Goal: Information Seeking & Learning: Find specific fact

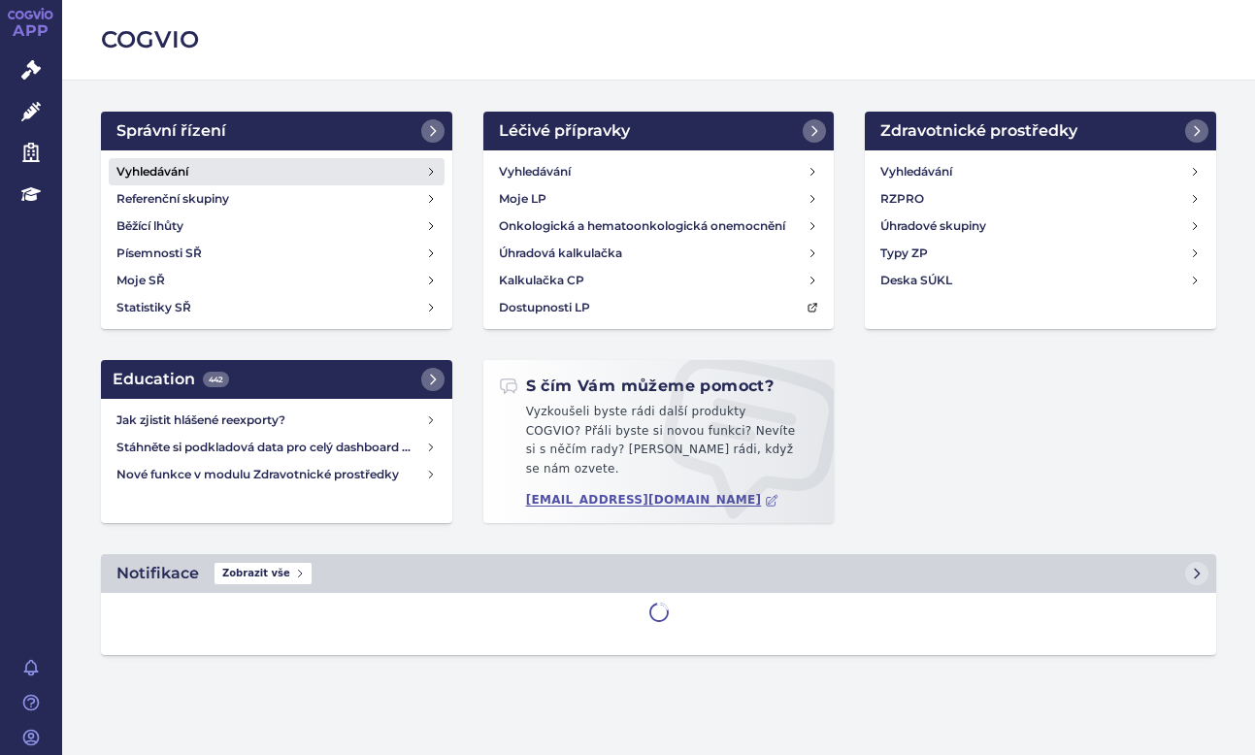
click at [154, 159] on link "Vyhledávání" at bounding box center [277, 171] width 336 height 27
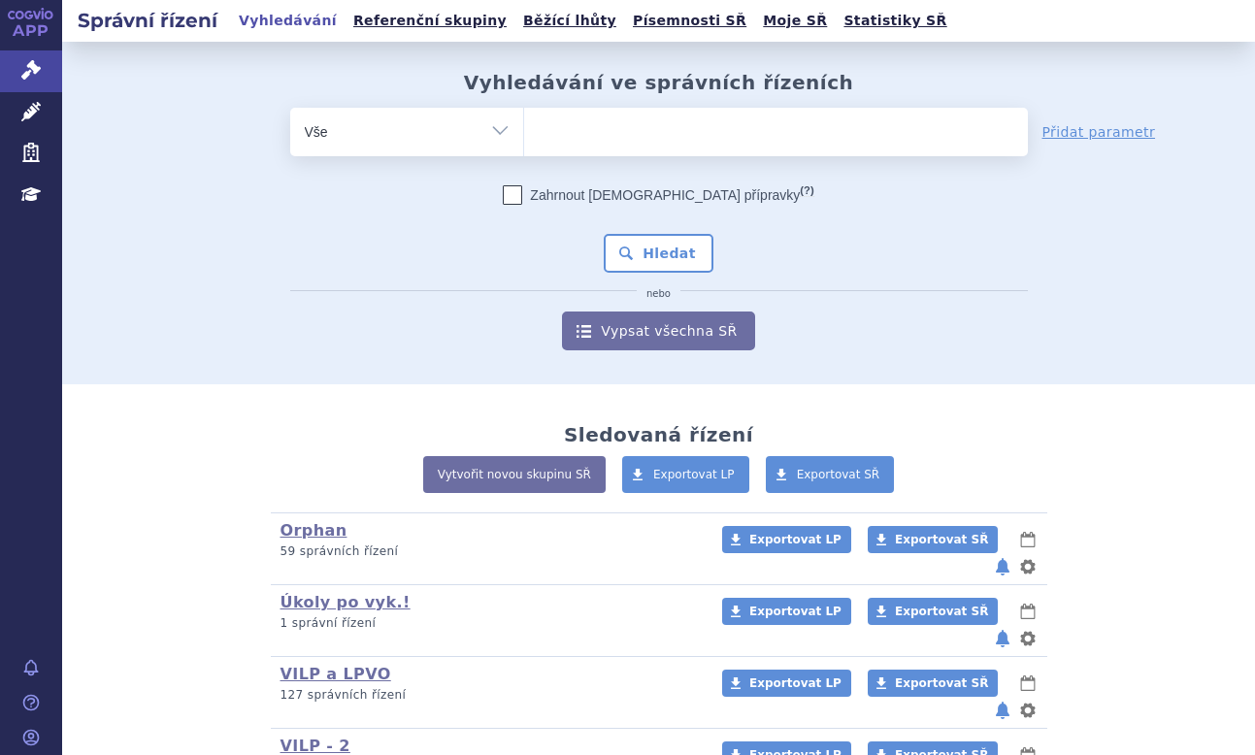
click at [578, 129] on ul at bounding box center [776, 128] width 504 height 41
click at [524, 129] on select at bounding box center [523, 131] width 1 height 49
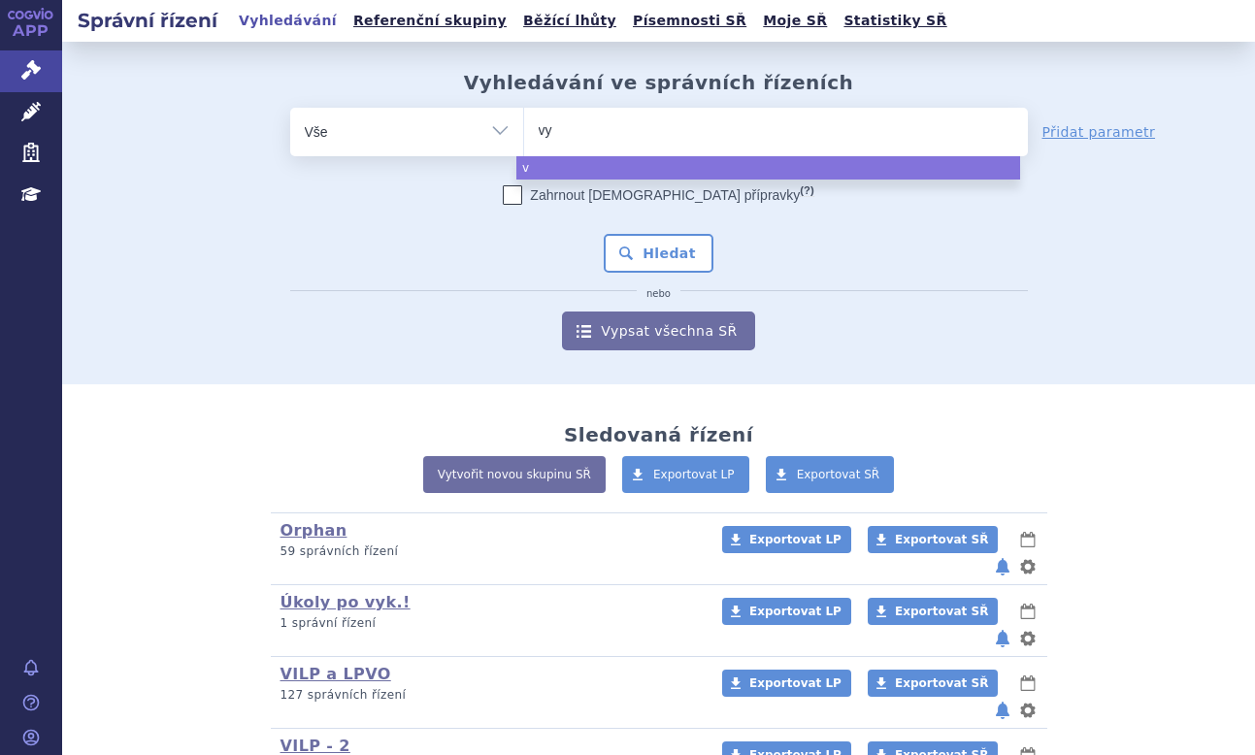
type input "vyv"
type input "vyvga"
type input "vyvgar"
type input "vyvgart"
select select "vyvgart"
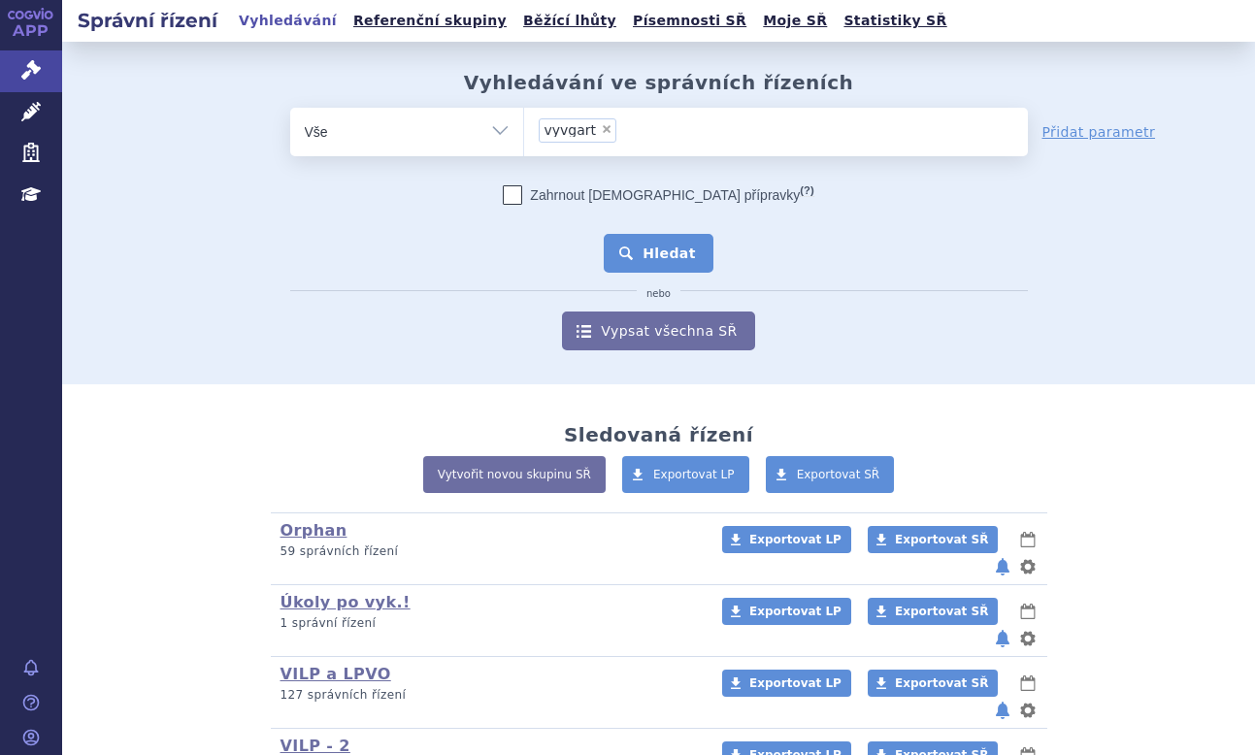
click at [675, 256] on button "Hledat" at bounding box center [659, 253] width 110 height 39
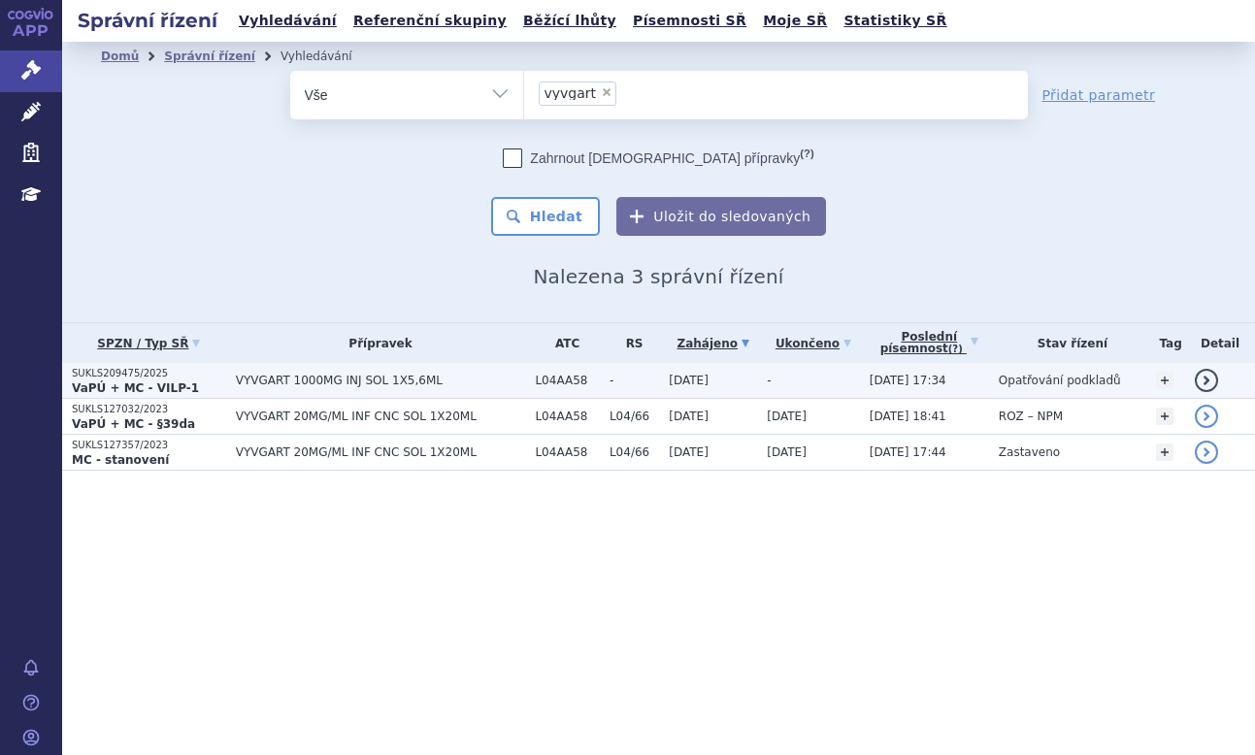
click at [323, 376] on span "VYVGART 1000MG INJ SOL 1X5,6ML" at bounding box center [381, 381] width 290 height 14
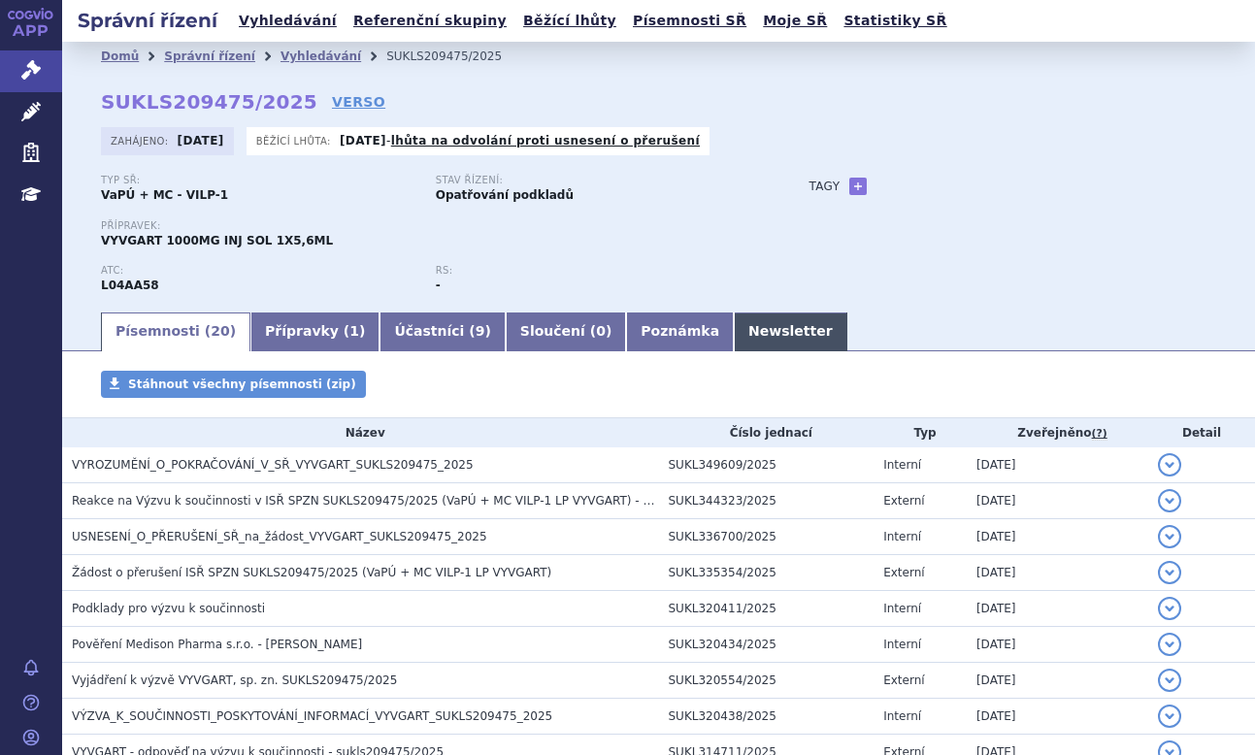
click at [734, 339] on link "Newsletter" at bounding box center [791, 331] width 114 height 39
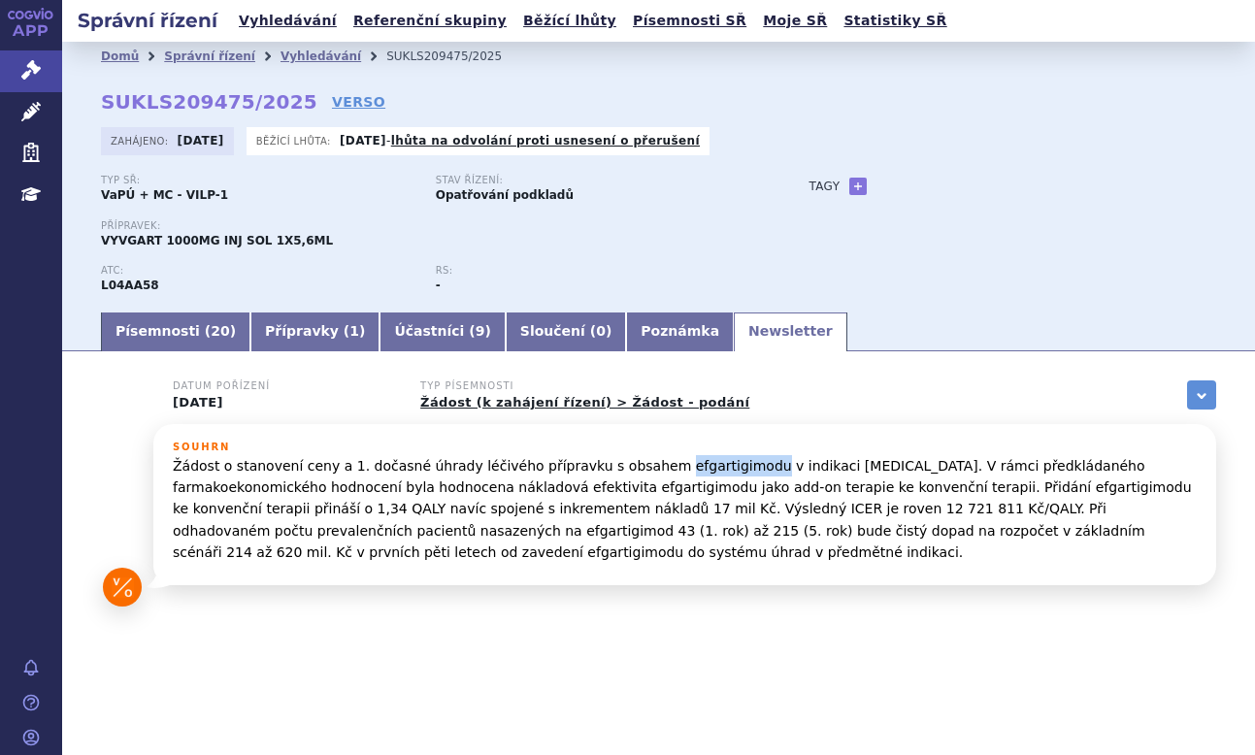
drag, startPoint x: 627, startPoint y: 472, endPoint x: 711, endPoint y: 464, distance: 84.8
click at [711, 464] on p "Žádost o stanovení ceny a 1. dočasné úhrady léčivého přípravku s obsahem efgart…" at bounding box center [685, 509] width 1024 height 109
copy p "efgartigimodu"
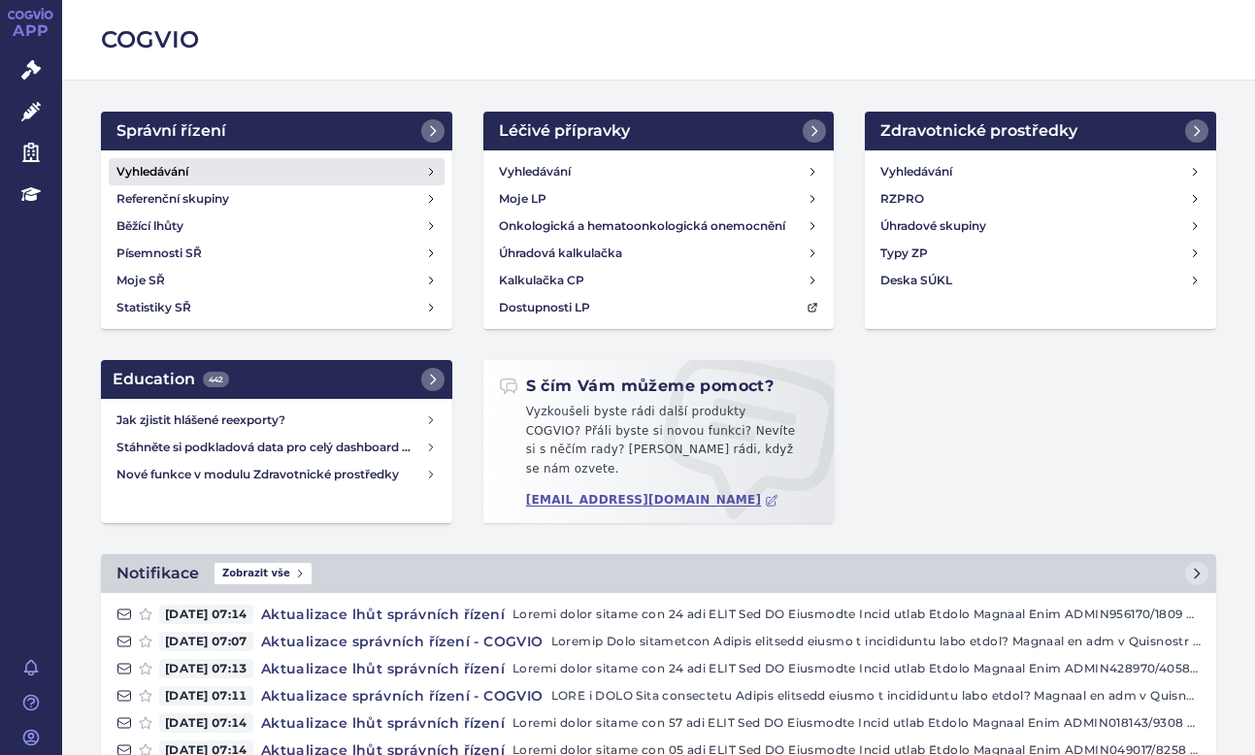
click at [198, 162] on link "Vyhledávání" at bounding box center [277, 171] width 336 height 27
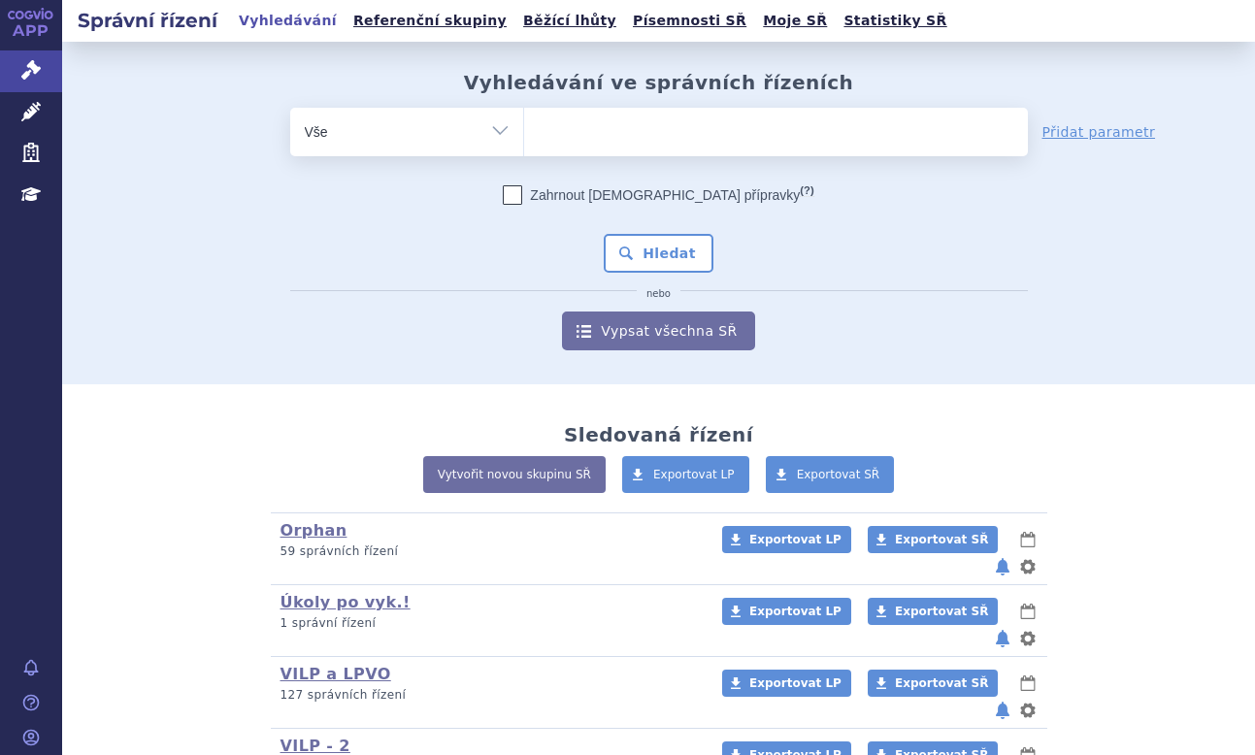
click at [578, 131] on ul at bounding box center [776, 128] width 504 height 41
click at [524, 131] on select at bounding box center [523, 131] width 1 height 49
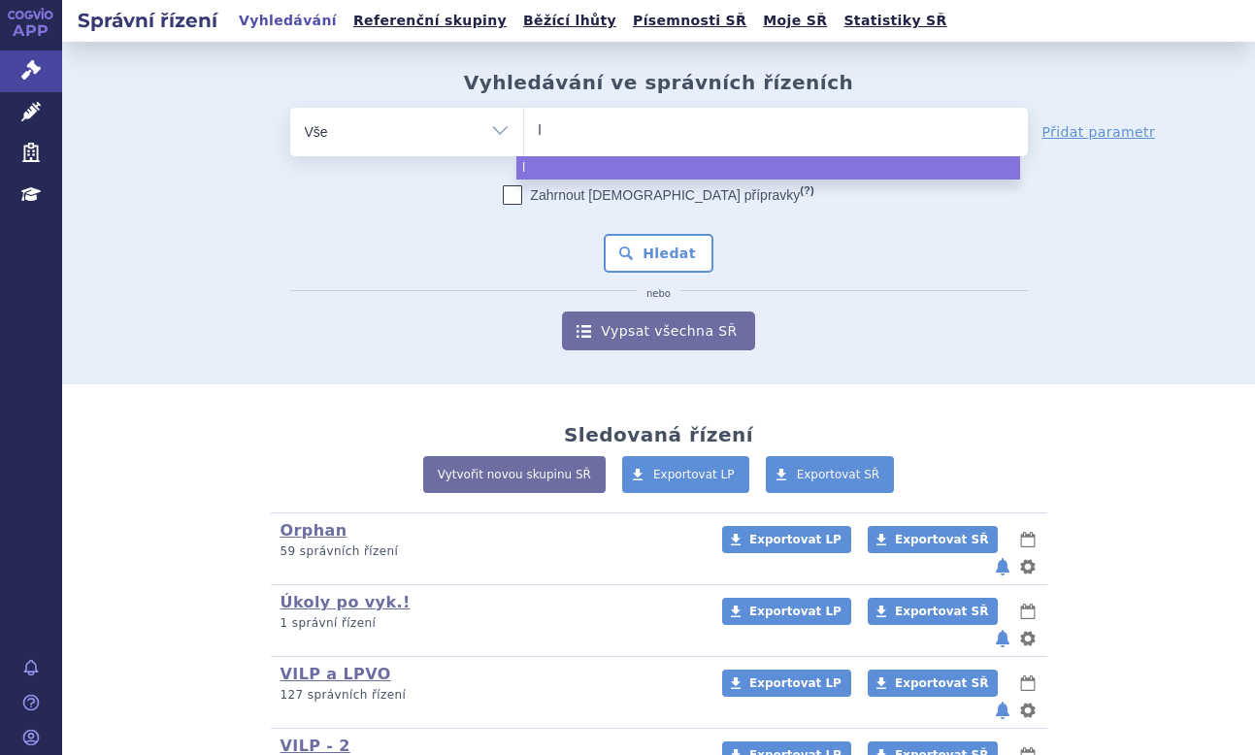
type input "li"
type input "lib"
type input "libr"
type input "libro"
type input "librox"
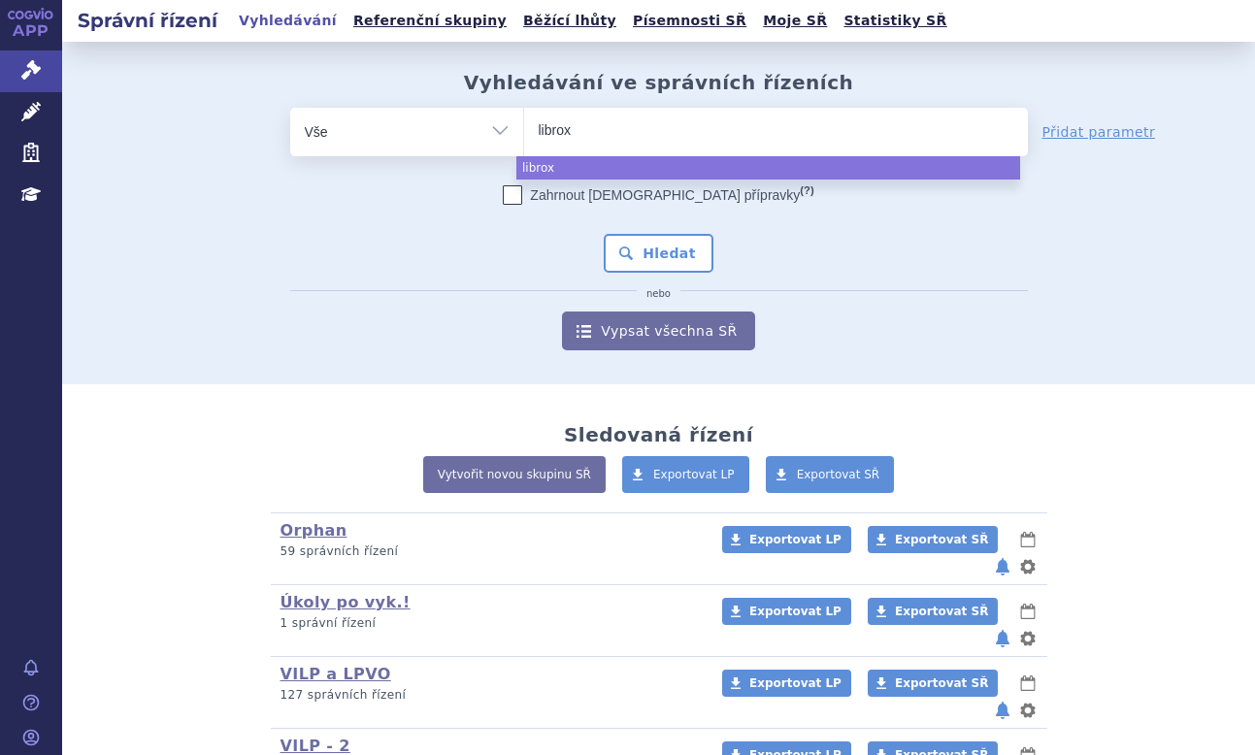
type input "libroxa"
type input "libroxar"
select select "libroxar"
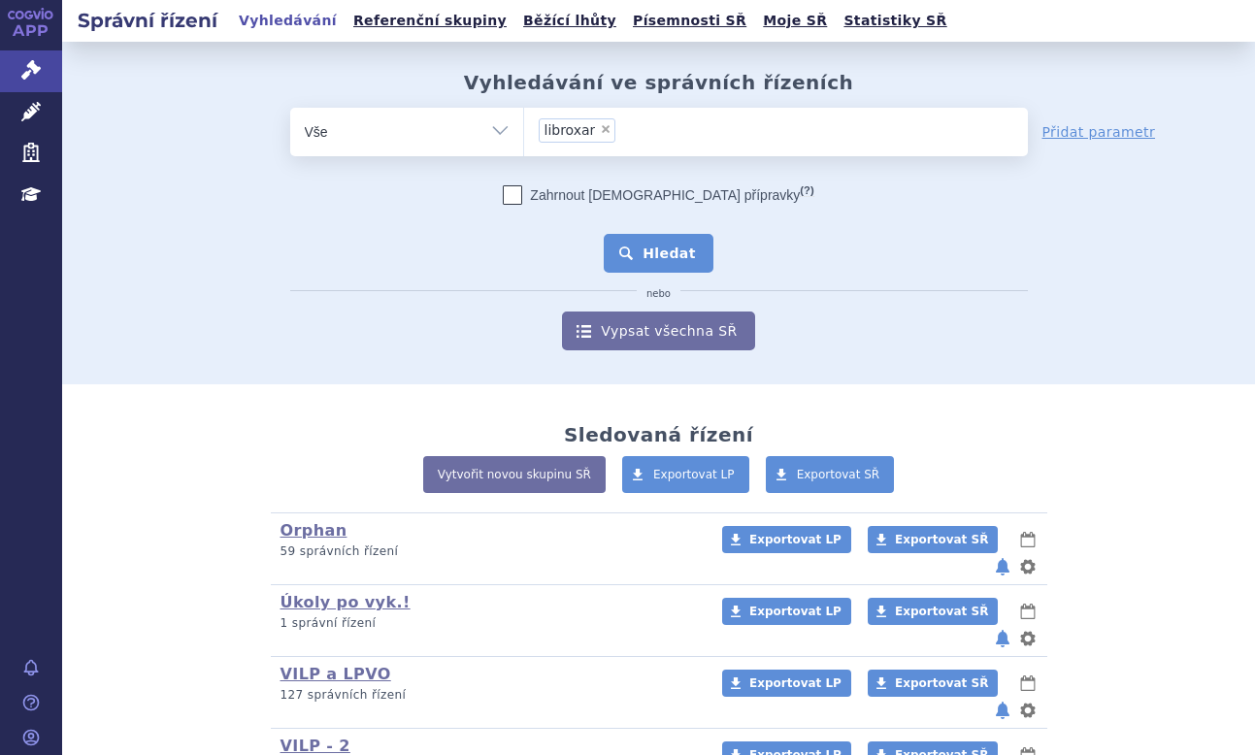
click at [642, 235] on button "Hledat" at bounding box center [659, 253] width 110 height 39
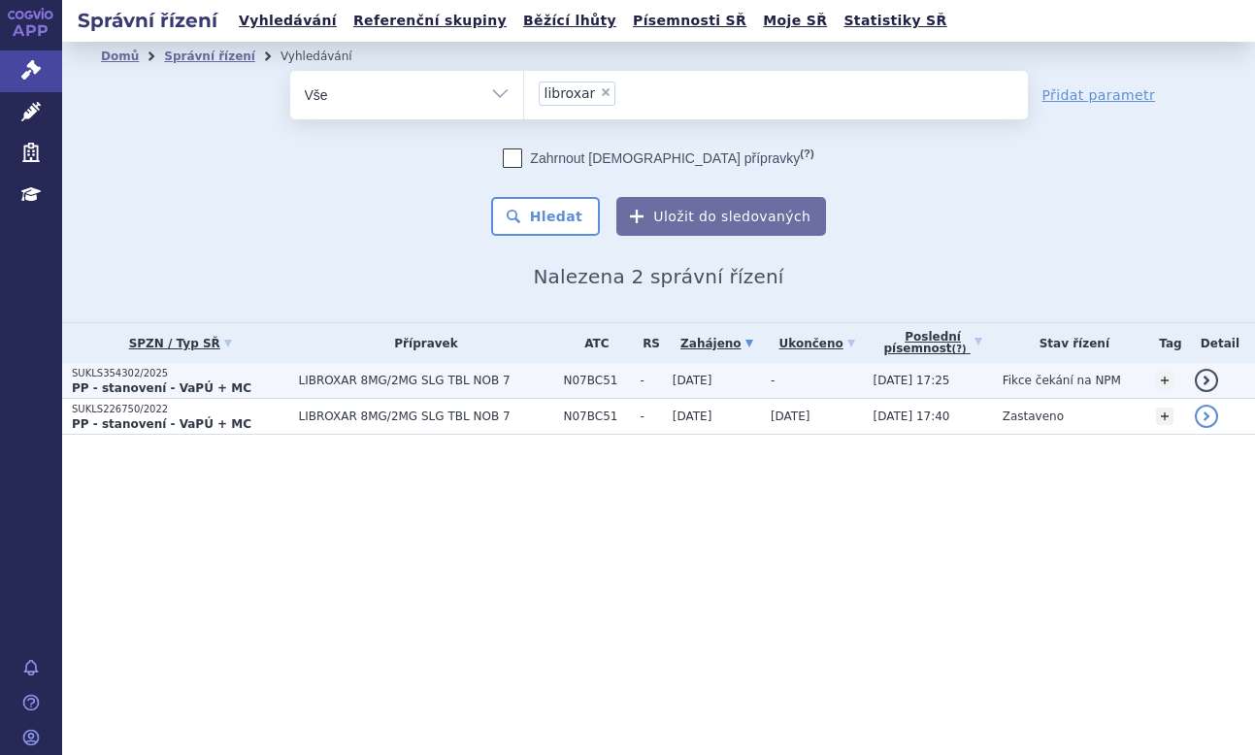
click at [332, 382] on span "LIBROXAR 8MG/2MG SLG TBL NOB 7" at bounding box center [426, 381] width 255 height 14
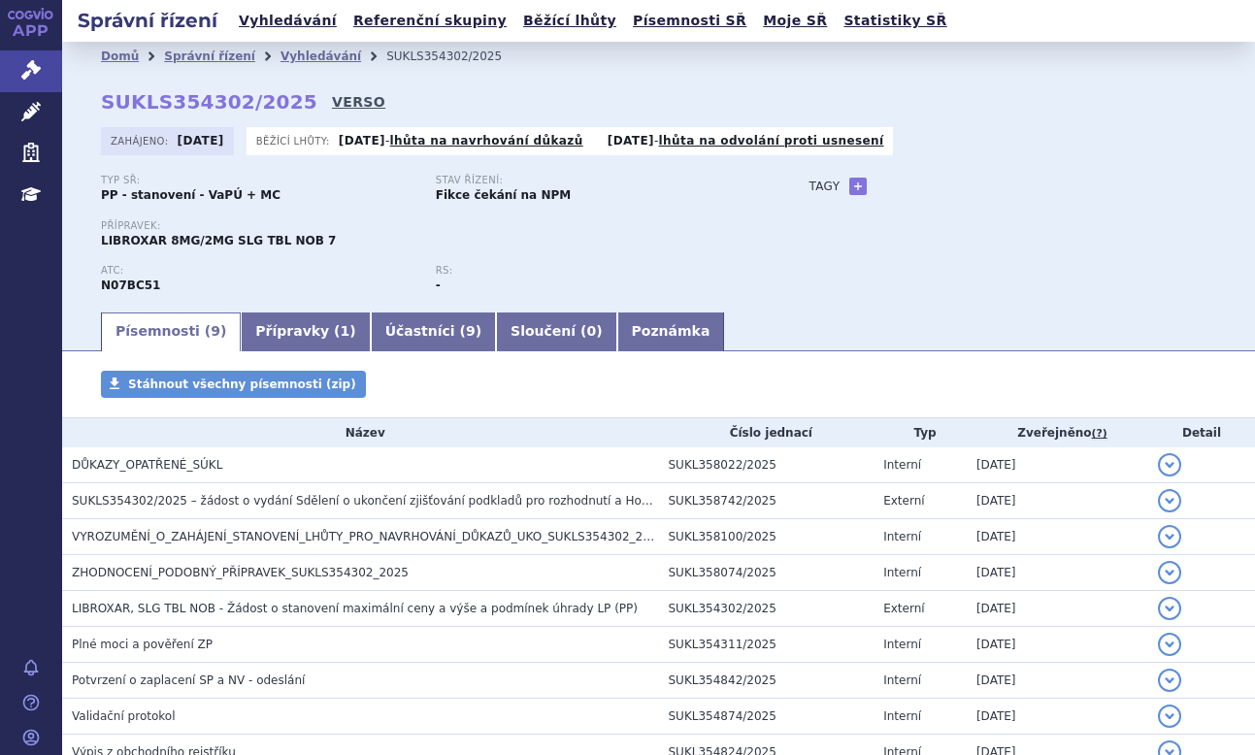
click at [333, 94] on link "VERSO" at bounding box center [358, 101] width 53 height 19
click at [265, 320] on link "Přípravky ( 1 )" at bounding box center [305, 331] width 129 height 39
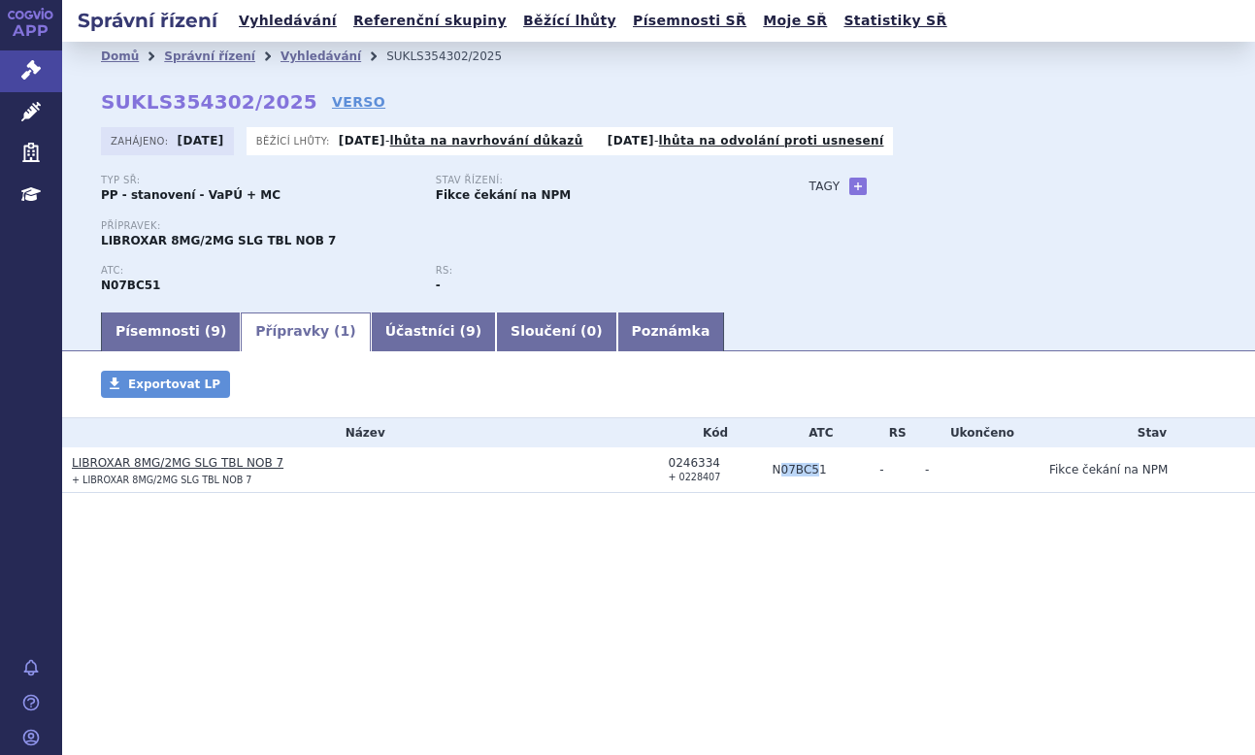
drag, startPoint x: 814, startPoint y: 470, endPoint x: 798, endPoint y: 468, distance: 16.6
click at [775, 468] on td "N07BC51" at bounding box center [817, 470] width 108 height 46
drag, startPoint x: 818, startPoint y: 468, endPoint x: 762, endPoint y: 465, distance: 56.4
click at [763, 465] on td "N07BC51" at bounding box center [817, 470] width 108 height 46
copy td "N07BC51"
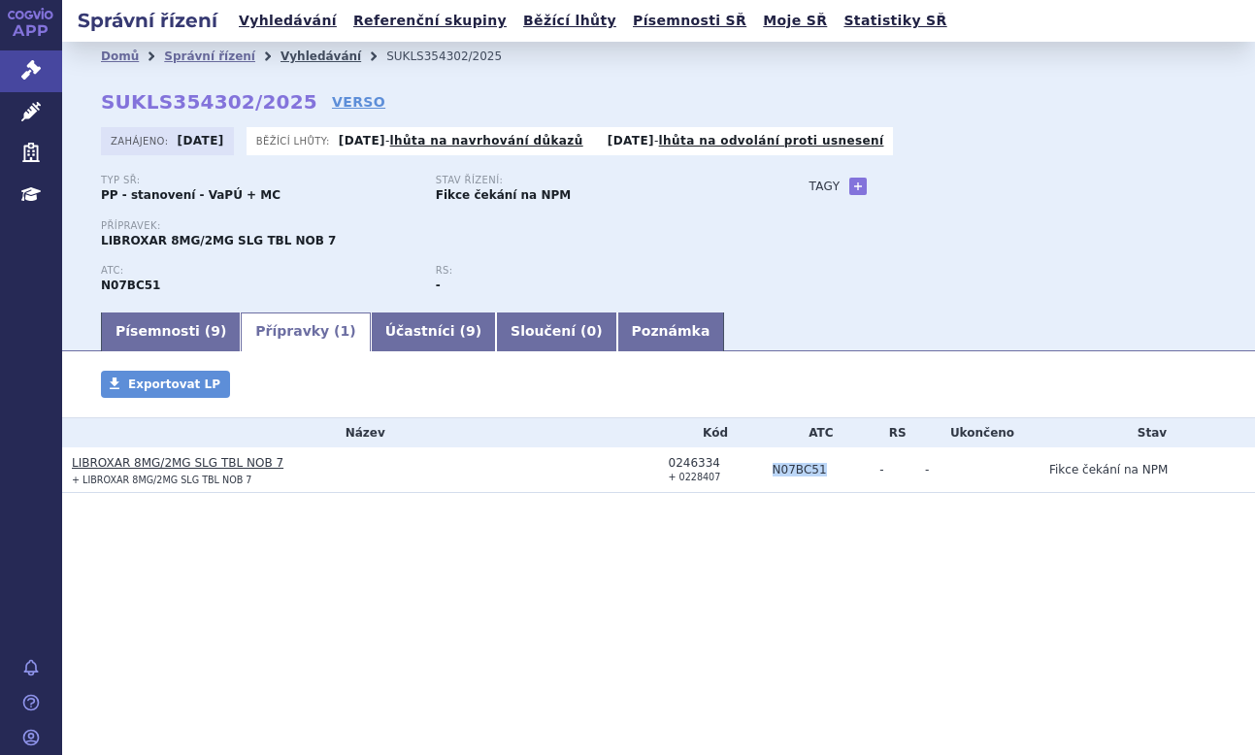
click at [310, 63] on link "Vyhledávání" at bounding box center [320, 56] width 81 height 14
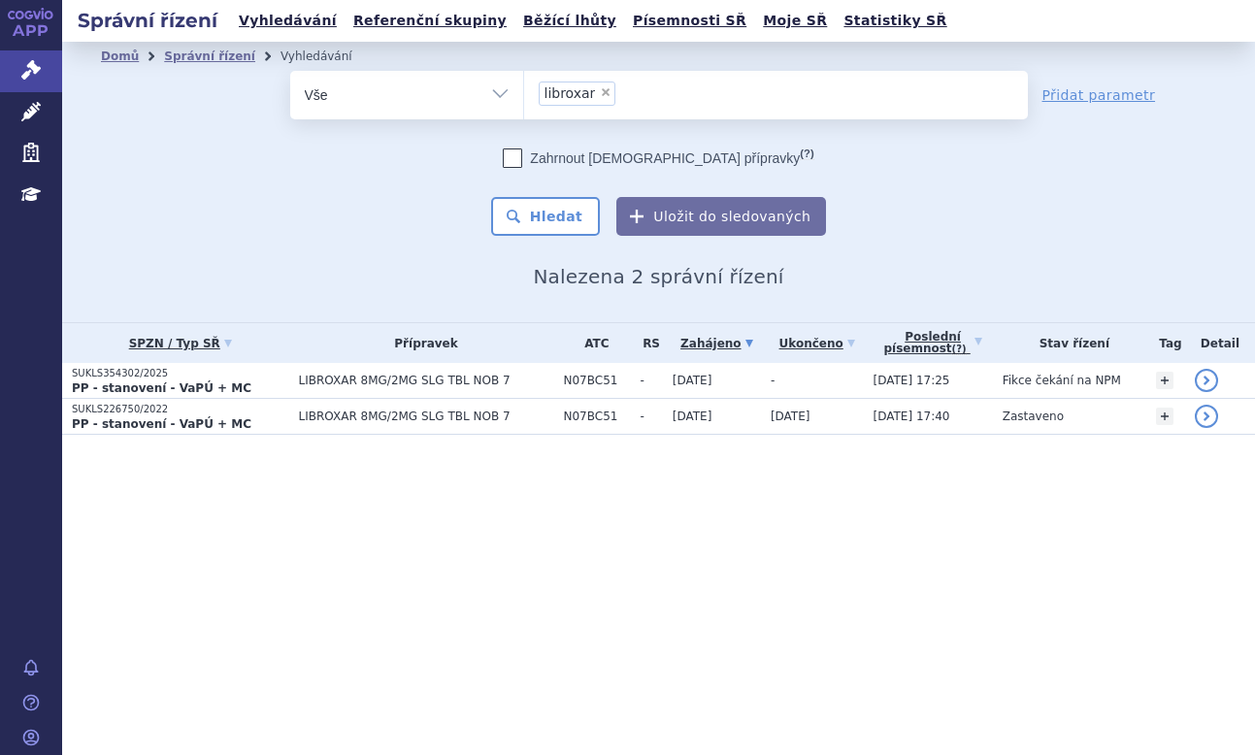
click at [604, 88] on span "×" at bounding box center [606, 92] width 12 height 12
click at [524, 88] on select "libroxar" at bounding box center [523, 94] width 1 height 49
select select
type input "N07BC51"
select select "N07BC51"
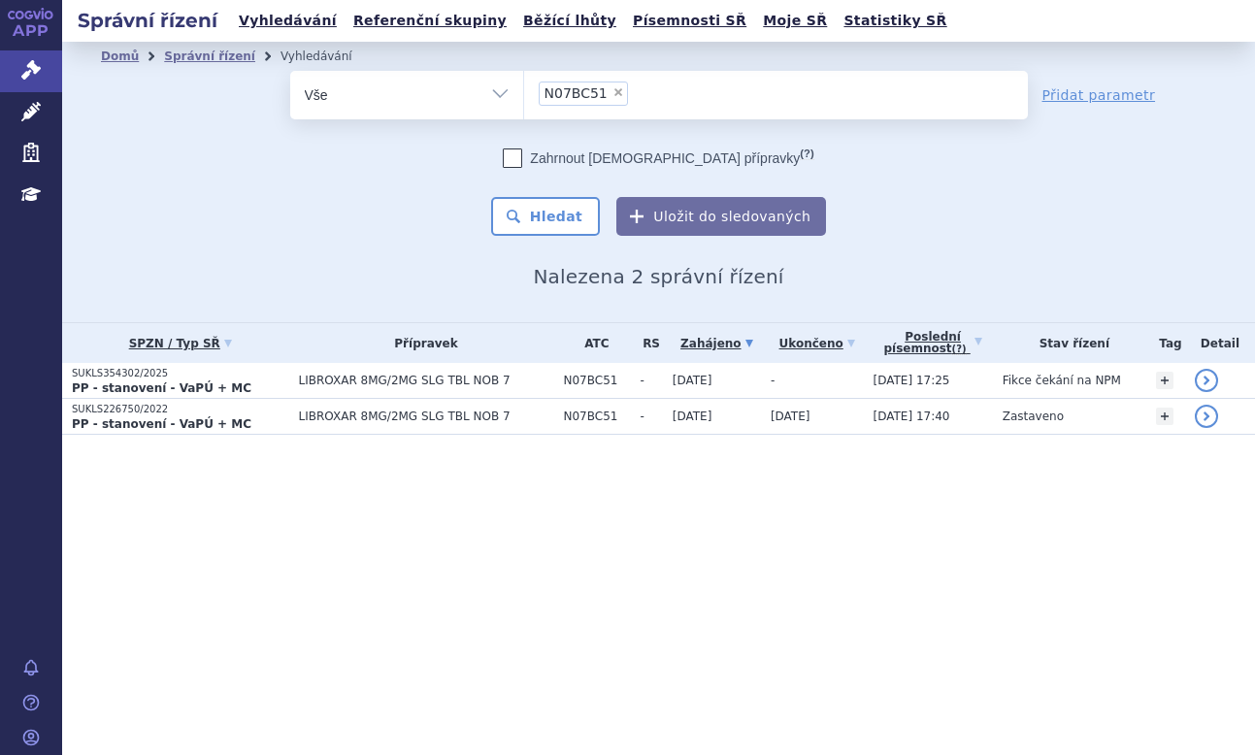
click at [509, 96] on select "Vše Spisová značka Typ SŘ Přípravek/SUKL kód Účastník/Držitel" at bounding box center [406, 93] width 233 height 44
select select "filter-atc-group"
click at [290, 71] on select "Vše Spisová značka Typ SŘ Přípravek/SUKL kód Účastník/Držitel" at bounding box center [406, 93] width 233 height 44
click at [562, 100] on ul at bounding box center [776, 91] width 504 height 41
click at [524, 100] on select at bounding box center [523, 94] width 1 height 49
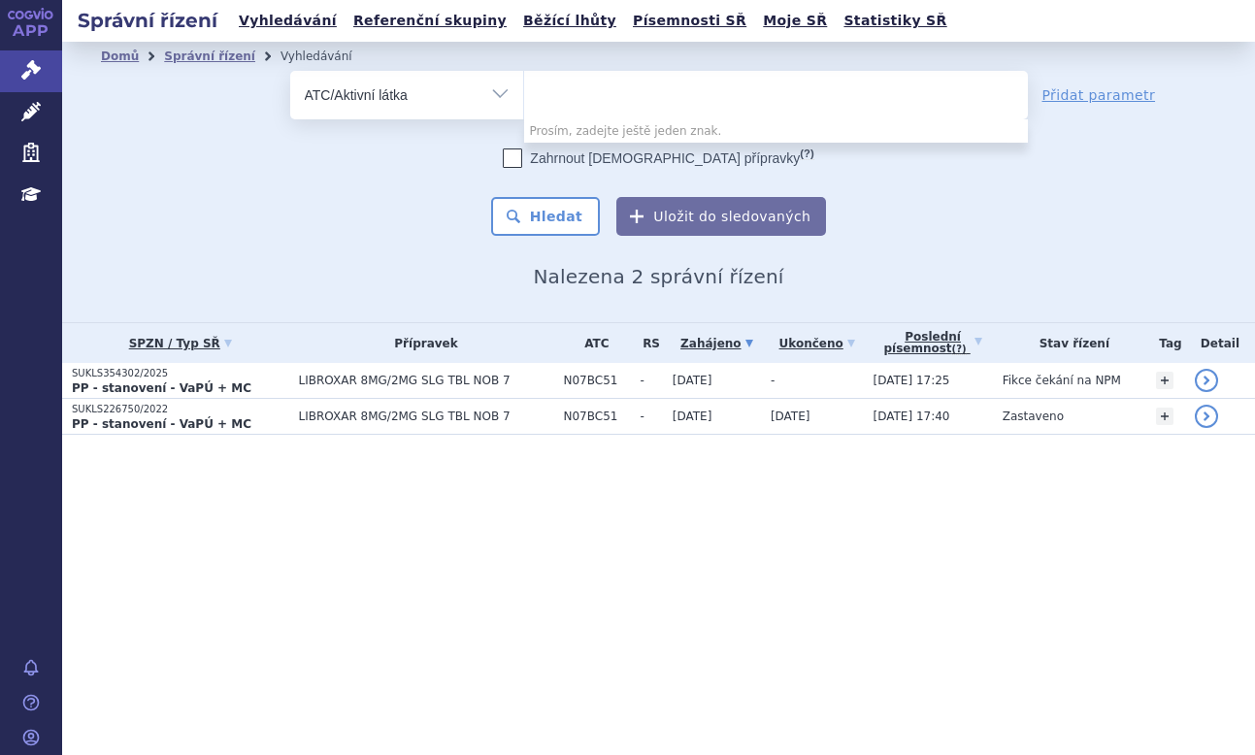
paste input "N07BC51"
type input "N07BC51"
select select "N07BC51"
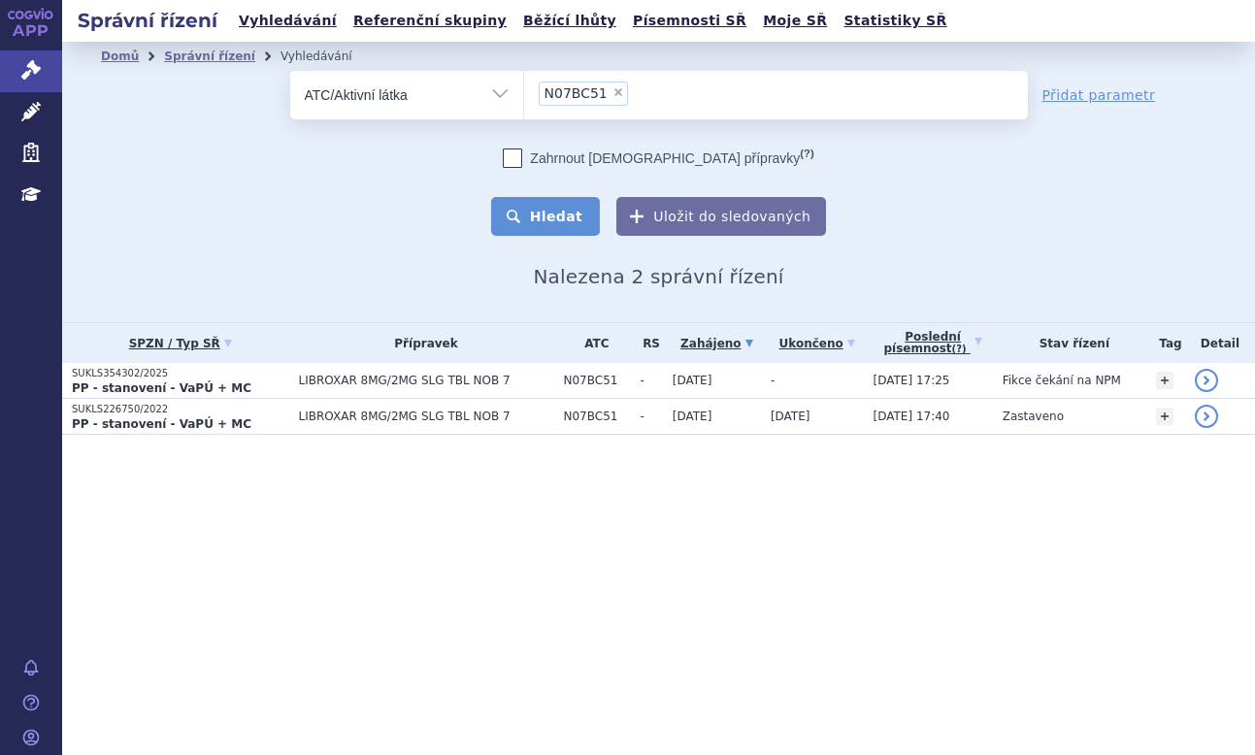
click at [567, 214] on button "Hledat" at bounding box center [546, 216] width 110 height 39
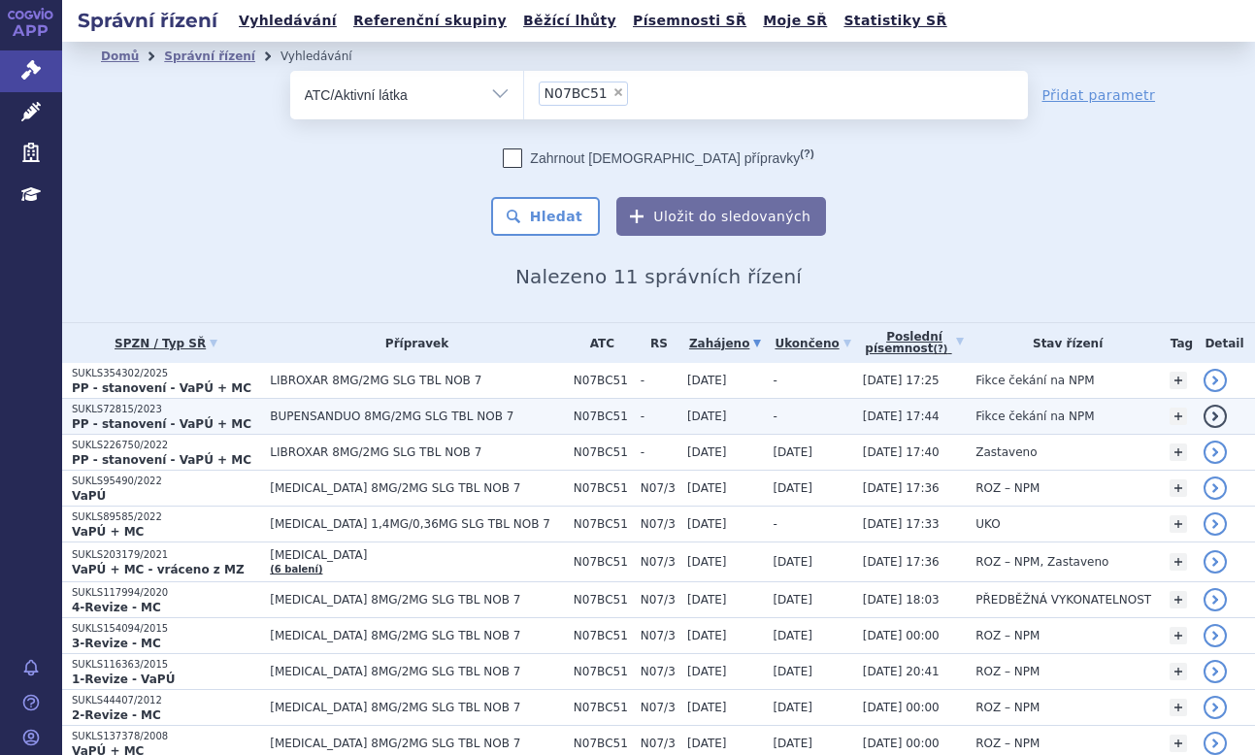
click at [242, 416] on p "PP - stanovení - VaPÚ + MC" at bounding box center [166, 424] width 188 height 16
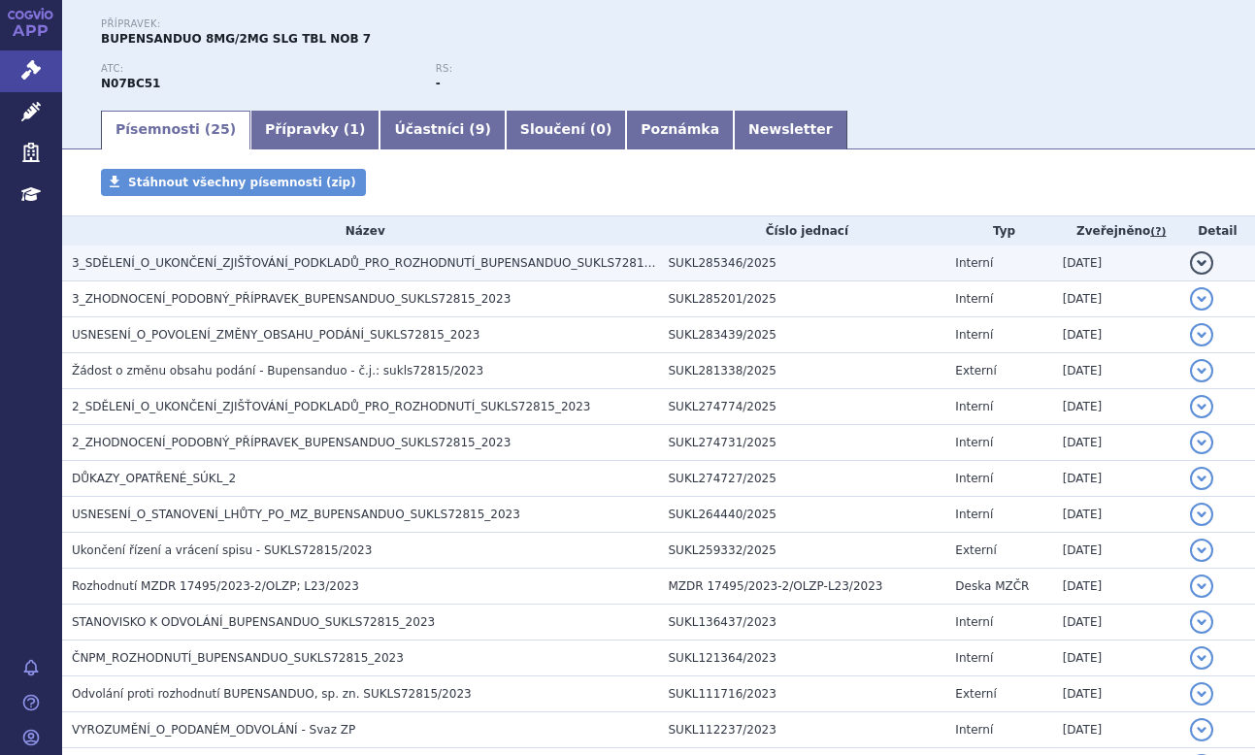
scroll to position [194, 0]
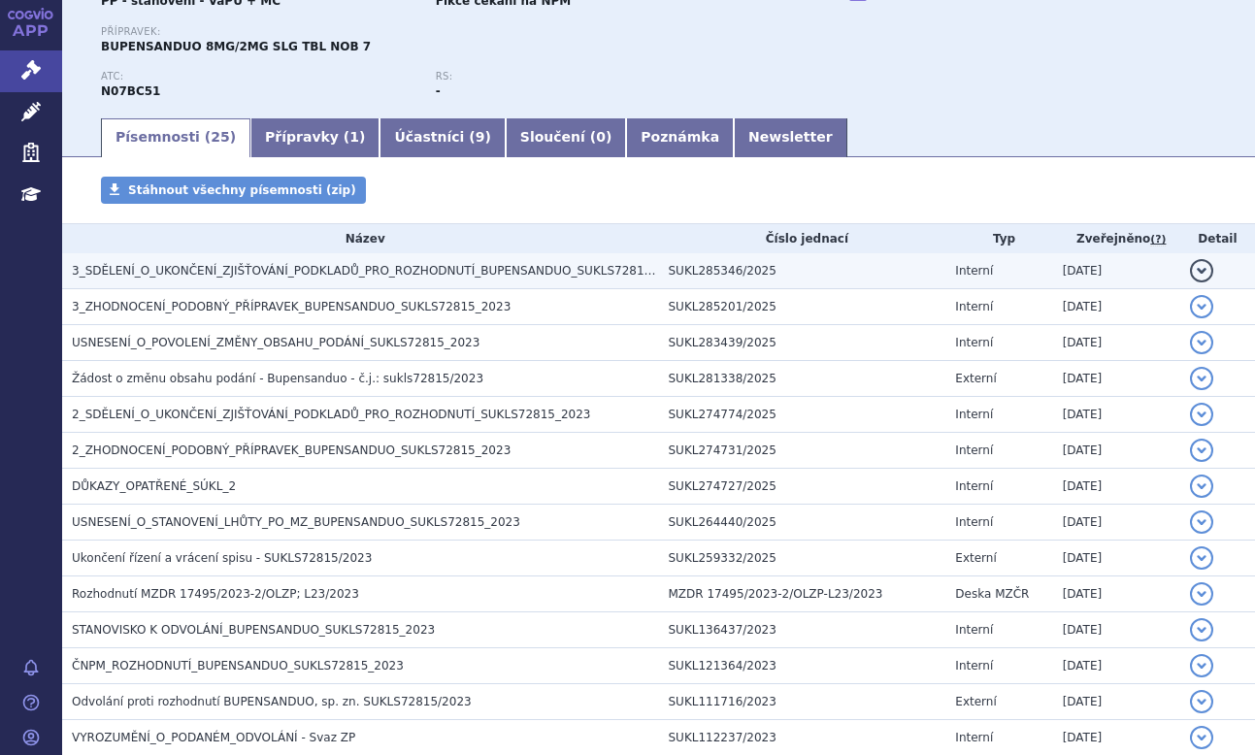
click at [453, 273] on span "3_SDĚLENÍ_O_UKONČENÍ_ZJIŠŤOVÁNÍ_PODKLADŮ_PRO_ROZHODNUTÍ_BUPENSANDUO_SUKLS72815_…" at bounding box center [379, 271] width 615 height 14
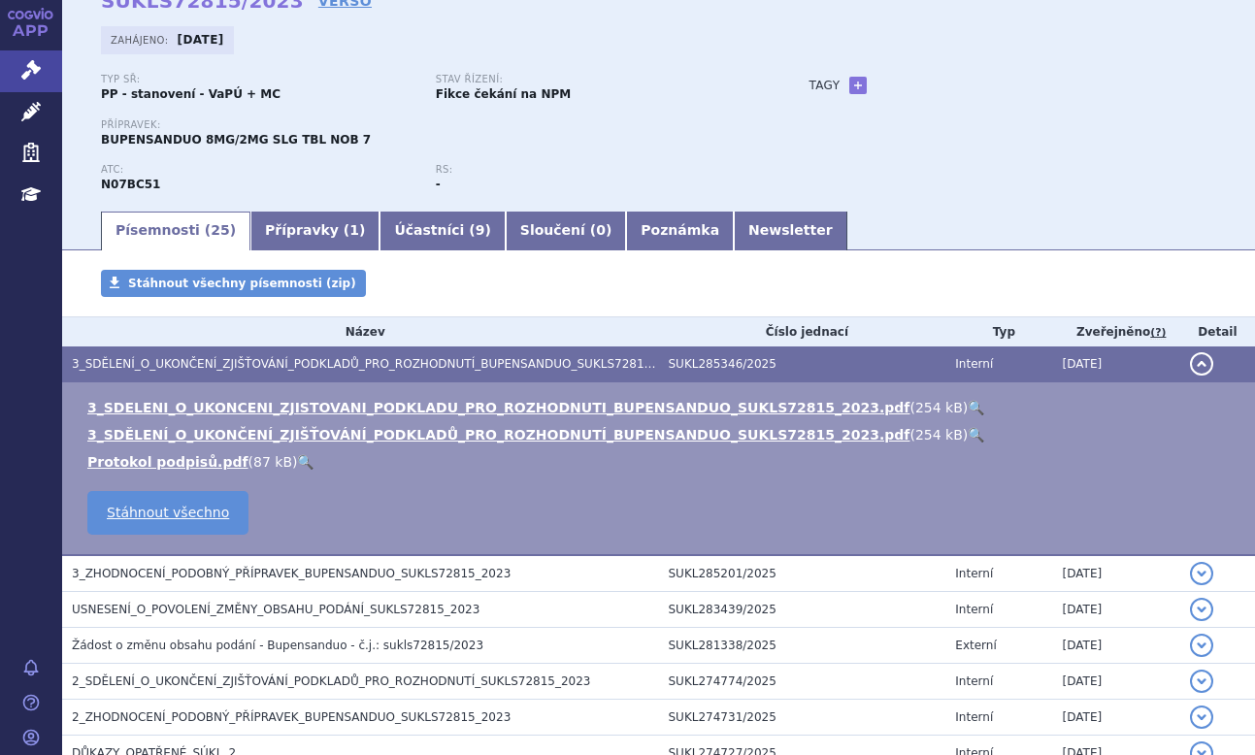
scroll to position [0, 0]
